Goal: Find specific page/section: Find specific page/section

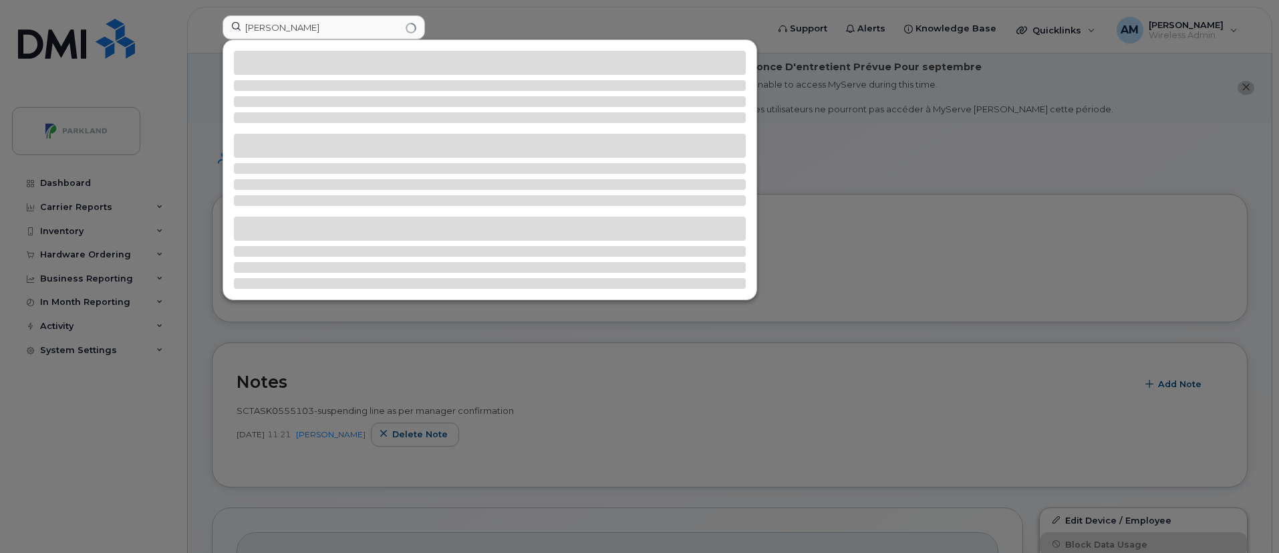
type input "[PERSON_NAME]"
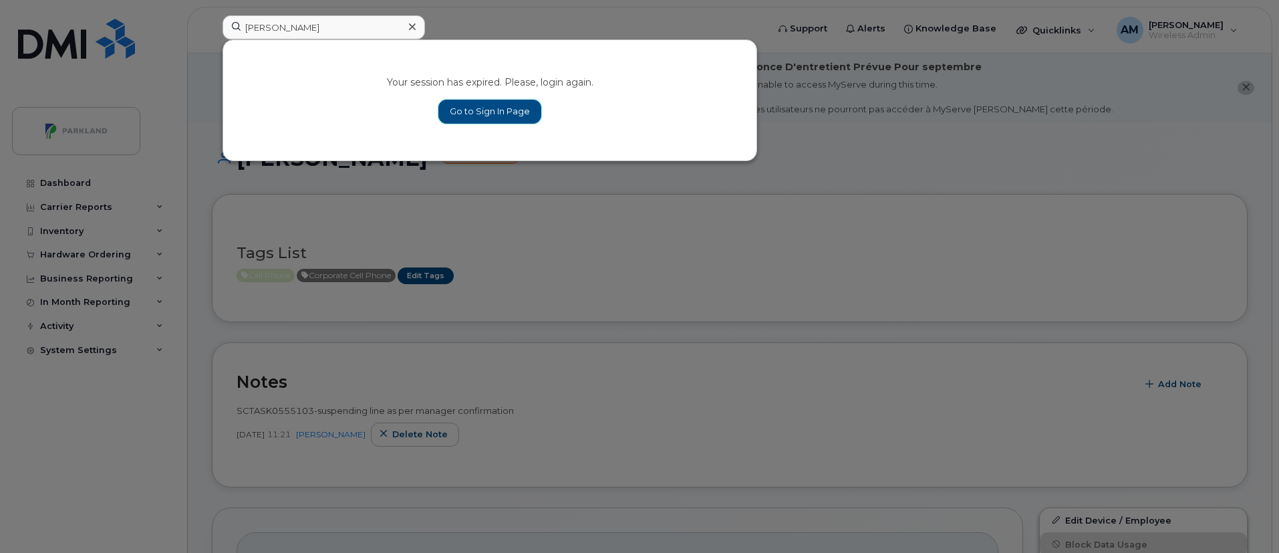
click at [489, 118] on link "Go to Sign In Page" at bounding box center [489, 112] width 103 height 24
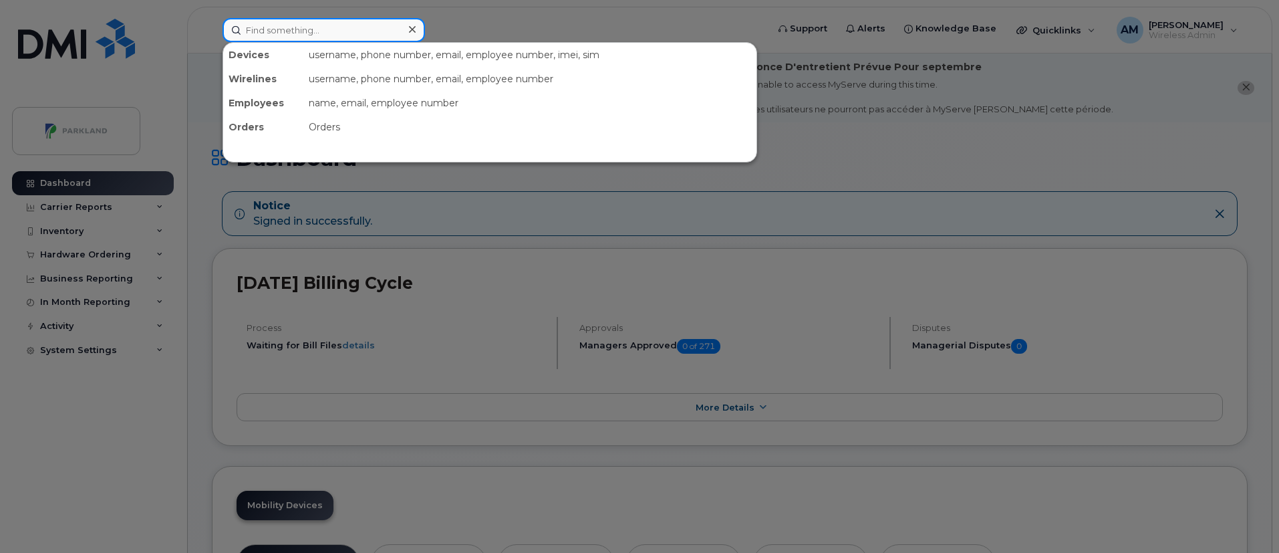
click at [338, 25] on input at bounding box center [324, 30] width 203 height 24
paste input "[PERSON_NAME]"
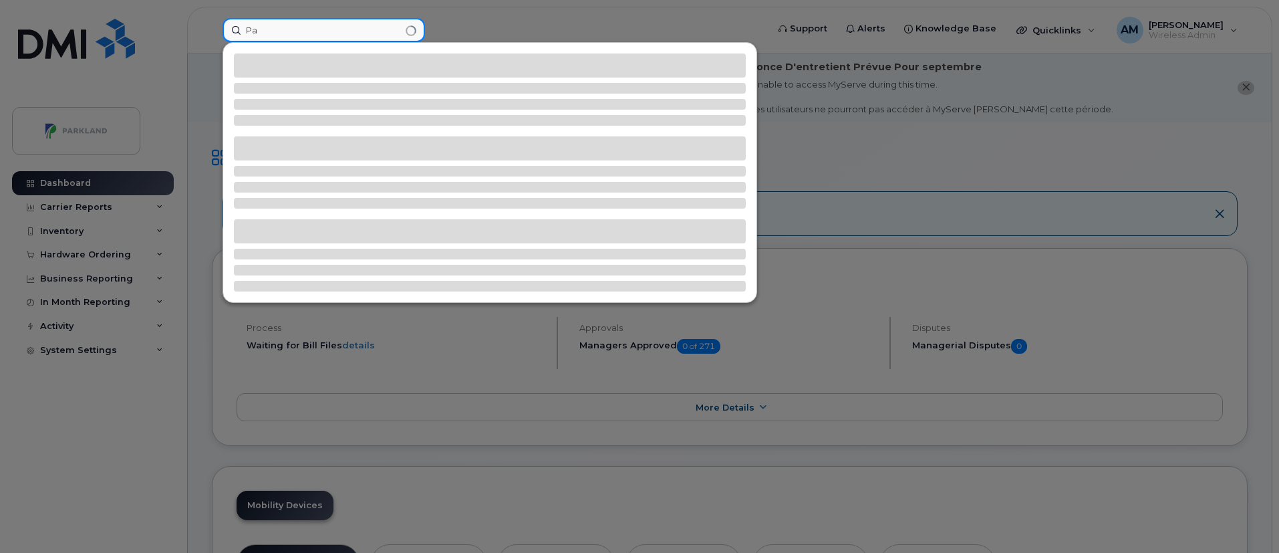
type input "P"
